Goal: Task Accomplishment & Management: Manage account settings

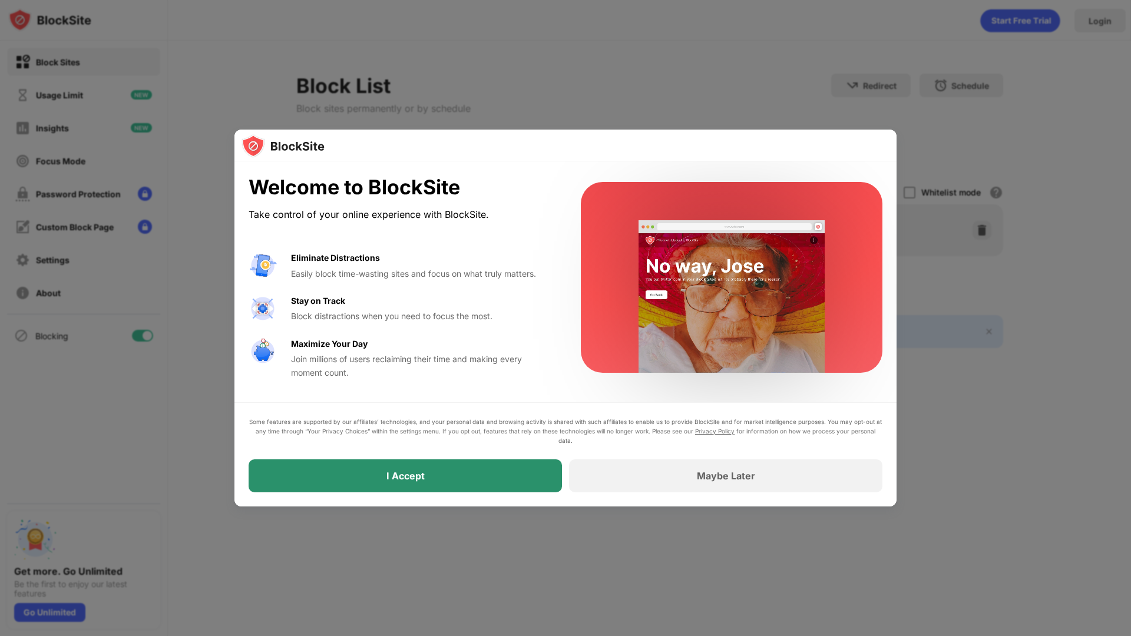
click at [508, 490] on div "I Accept" at bounding box center [405, 476] width 313 height 33
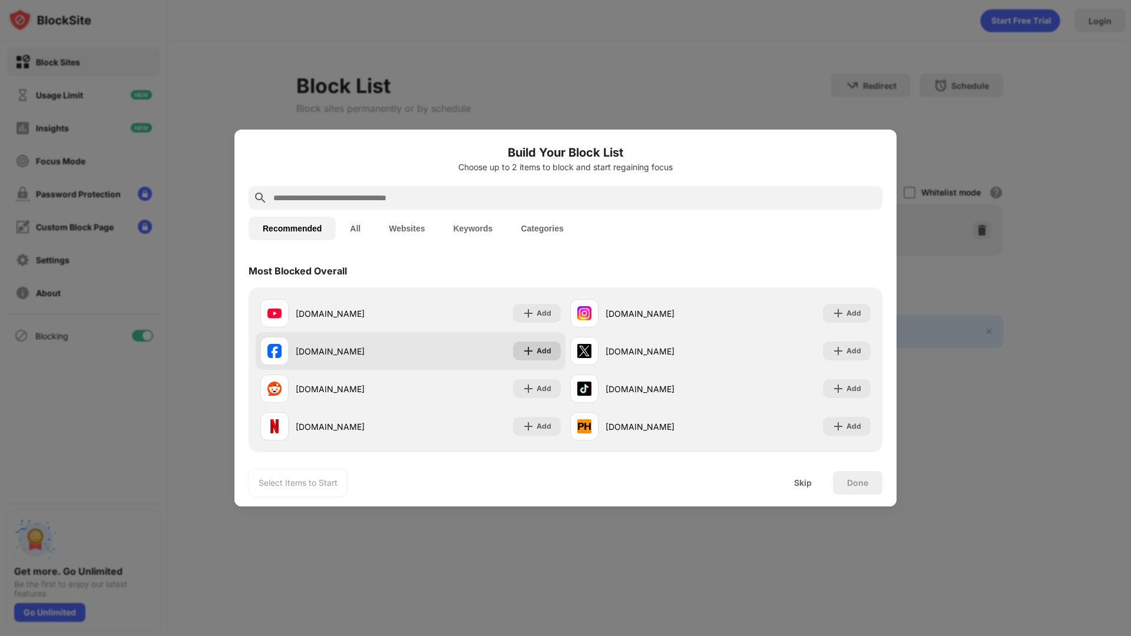
click at [530, 352] on img at bounding box center [529, 351] width 12 height 12
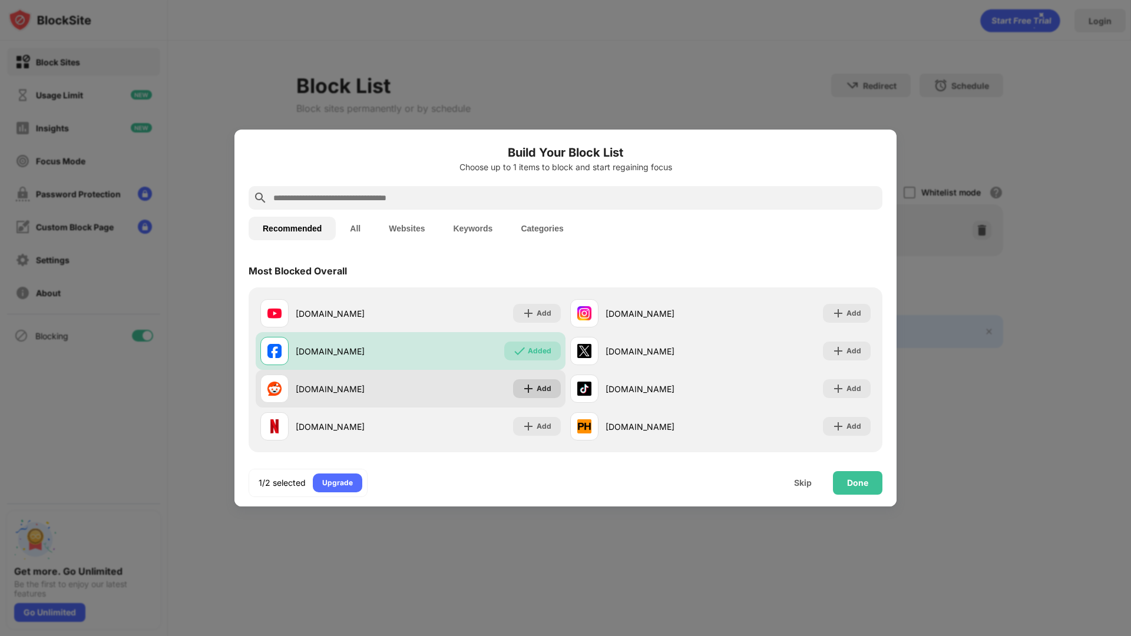
click at [537, 384] on div "Add" at bounding box center [544, 389] width 15 height 12
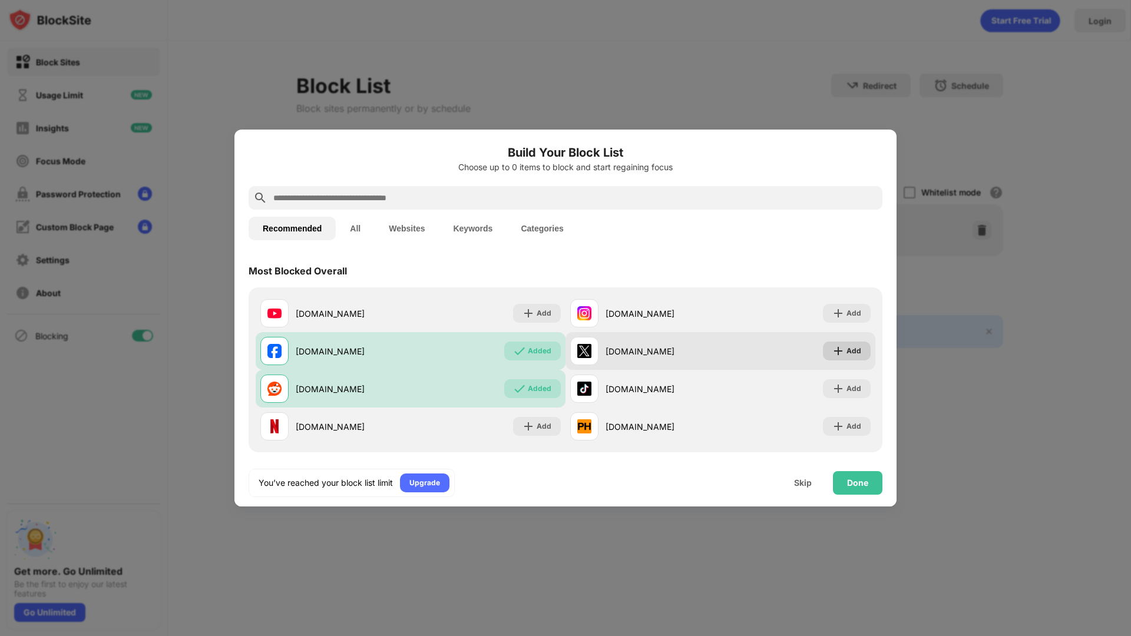
click at [837, 348] on div "Add" at bounding box center [847, 351] width 48 height 19
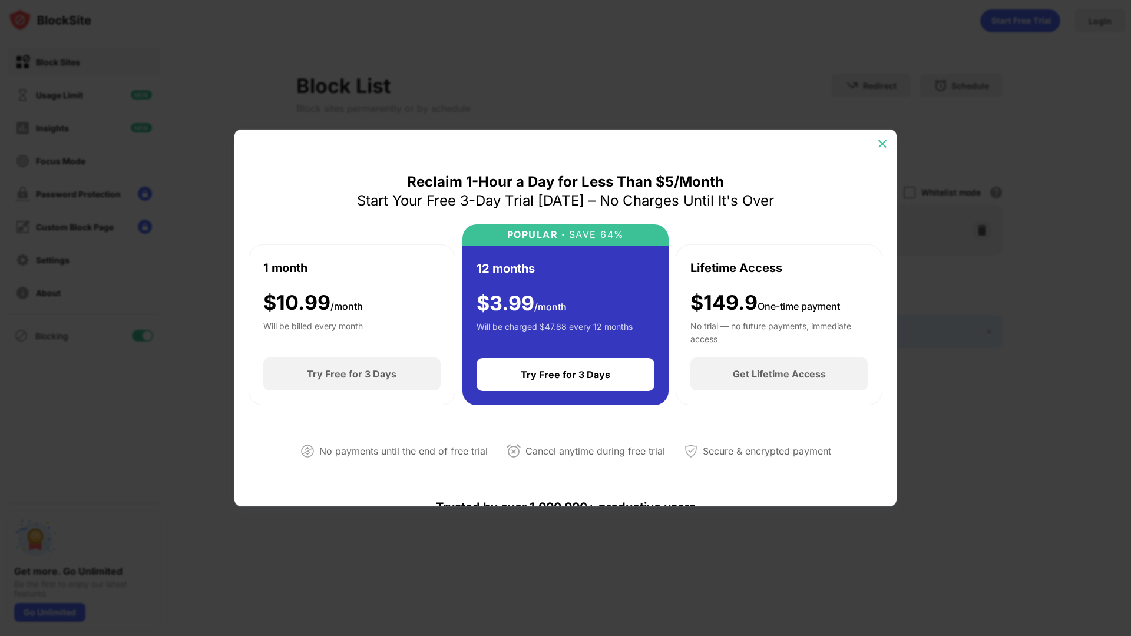
click at [880, 146] on img at bounding box center [883, 144] width 12 height 12
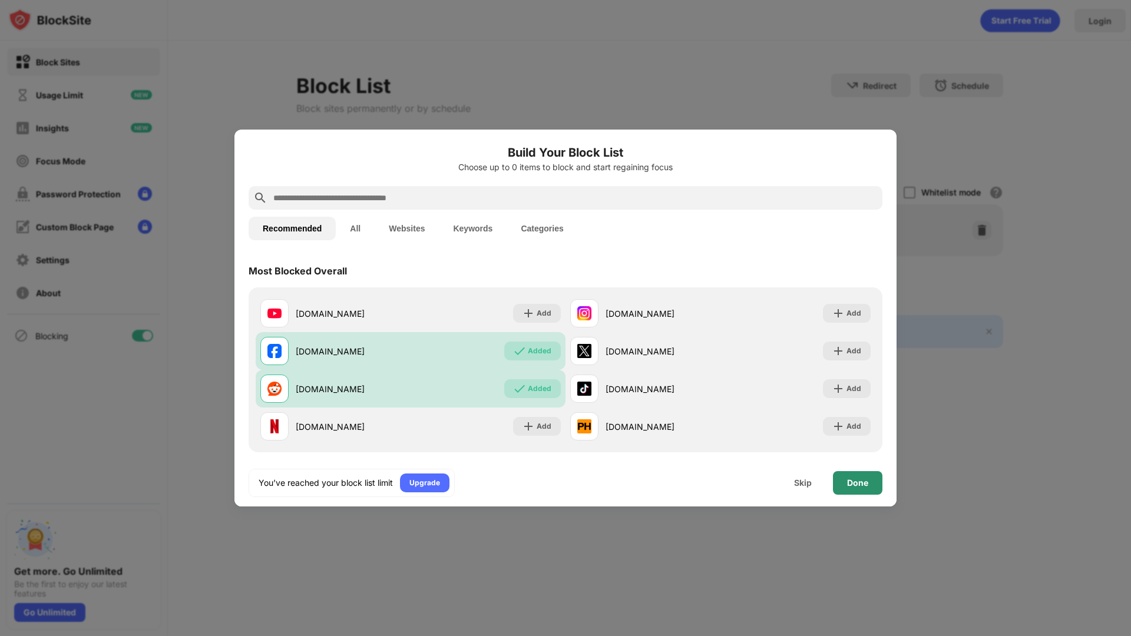
click at [854, 483] on div "Done" at bounding box center [857, 482] width 21 height 9
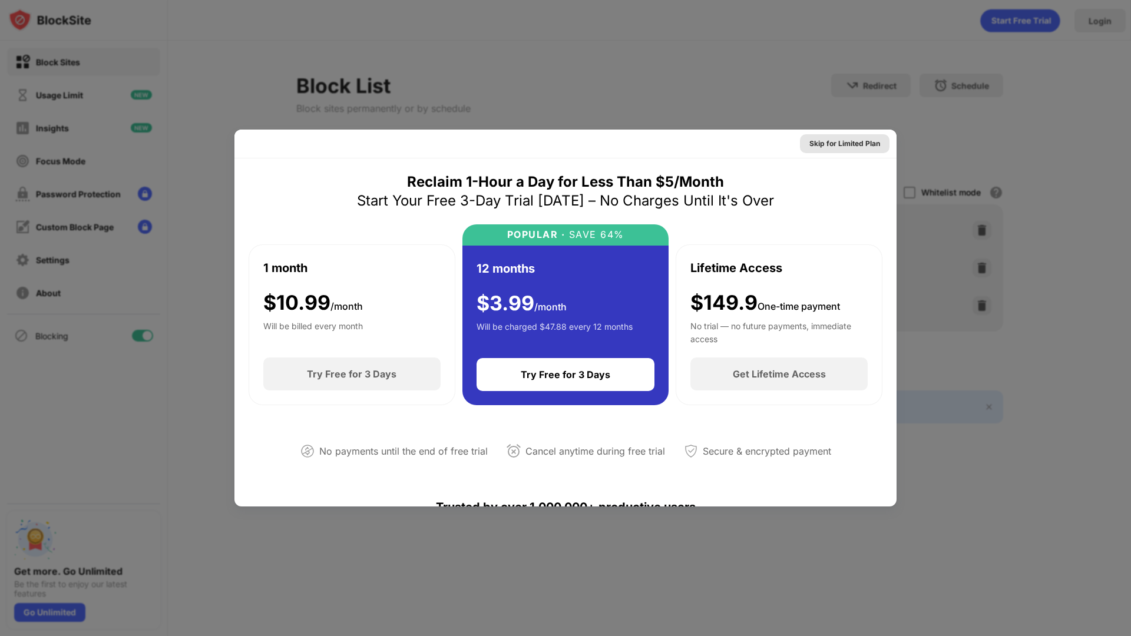
click at [834, 140] on div "Skip for Limited Plan" at bounding box center [844, 144] width 71 height 12
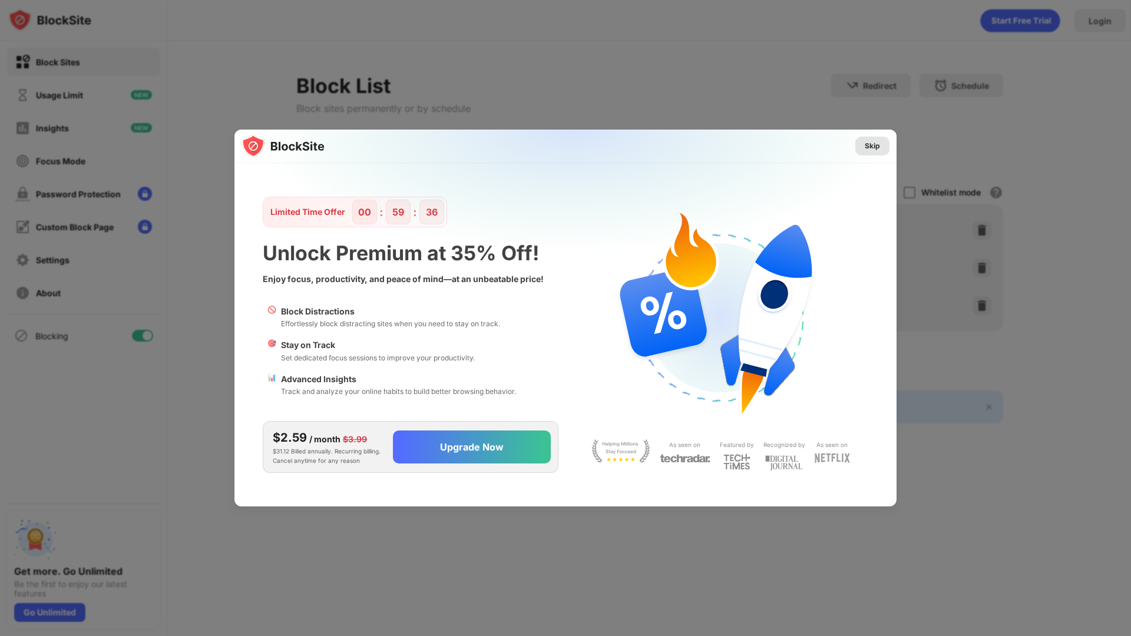
click at [879, 146] on div "Skip" at bounding box center [872, 146] width 15 height 12
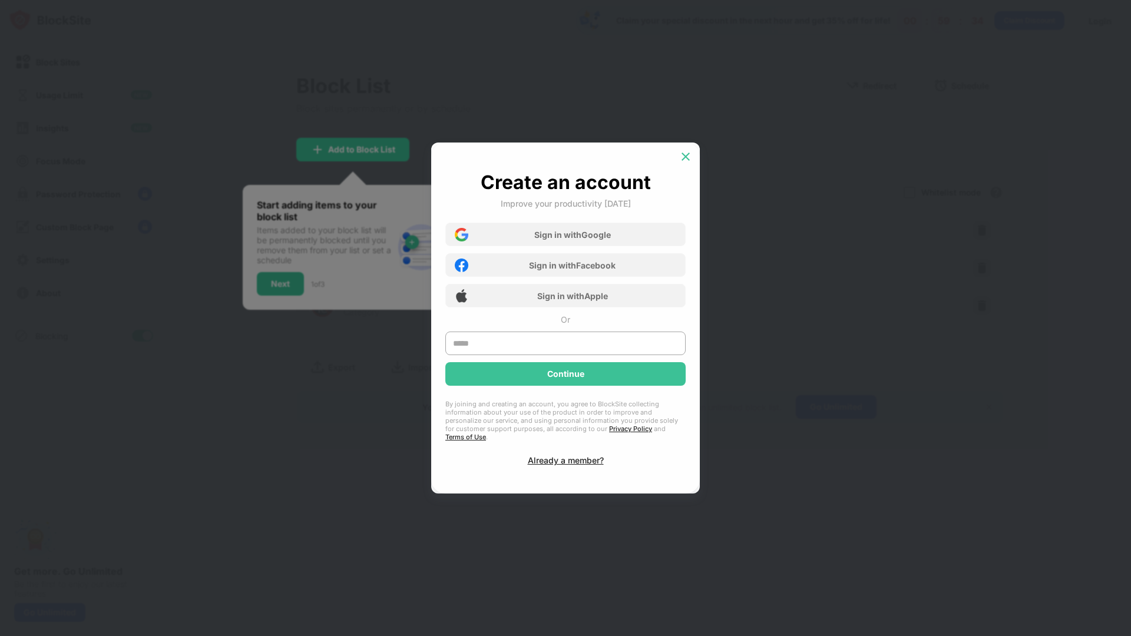
click at [683, 159] on img at bounding box center [686, 157] width 12 height 12
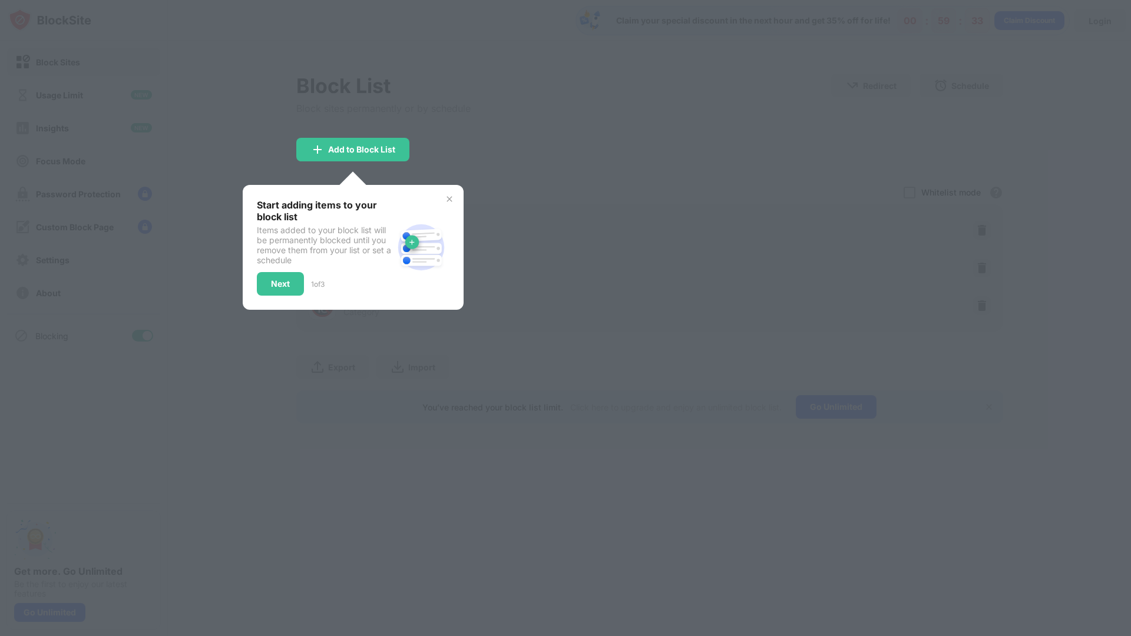
click at [449, 196] on img at bounding box center [449, 198] width 9 height 9
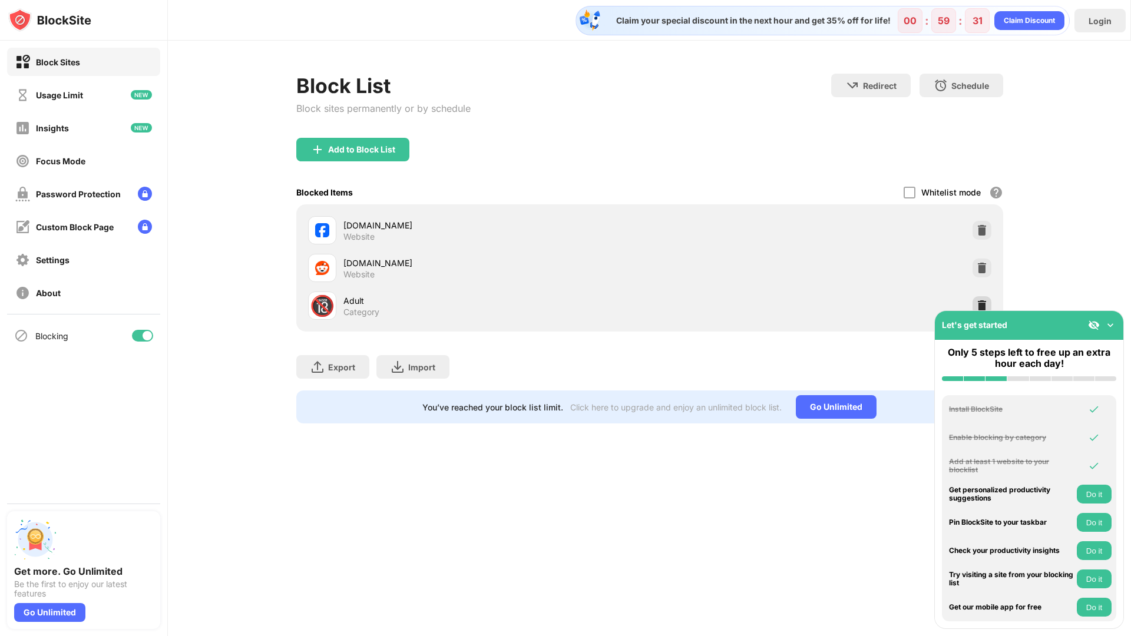
click at [978, 303] on img at bounding box center [982, 306] width 12 height 12
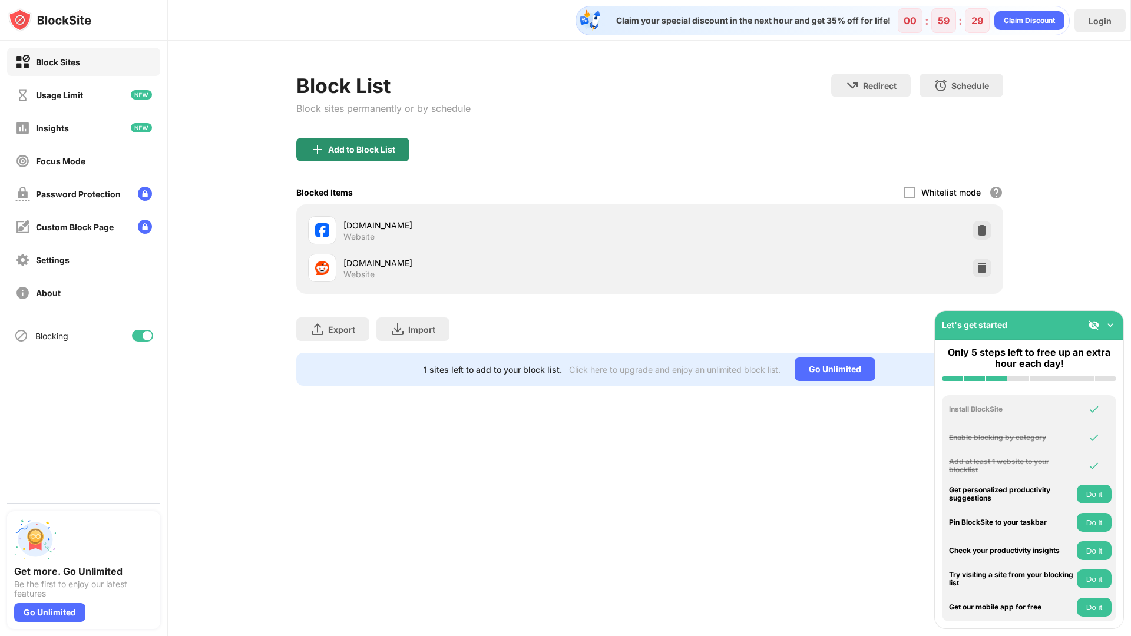
click at [376, 155] on div "Add to Block List" at bounding box center [352, 150] width 113 height 24
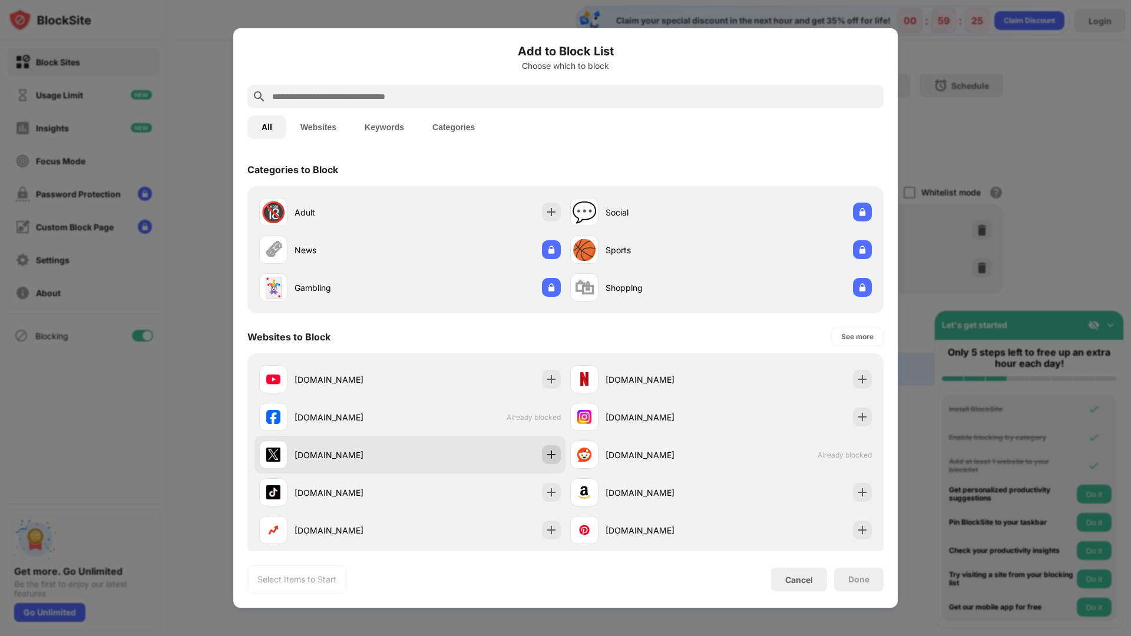
click at [551, 452] on img at bounding box center [552, 455] width 12 height 12
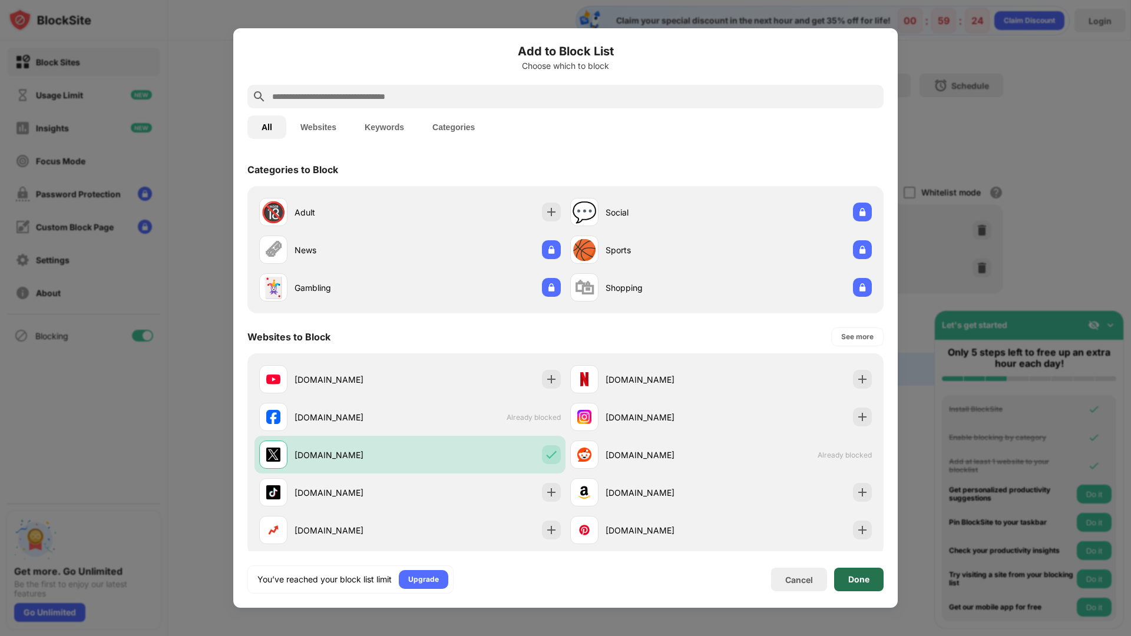
click at [854, 573] on div "Done" at bounding box center [858, 580] width 49 height 24
